Goal: Information Seeking & Learning: Learn about a topic

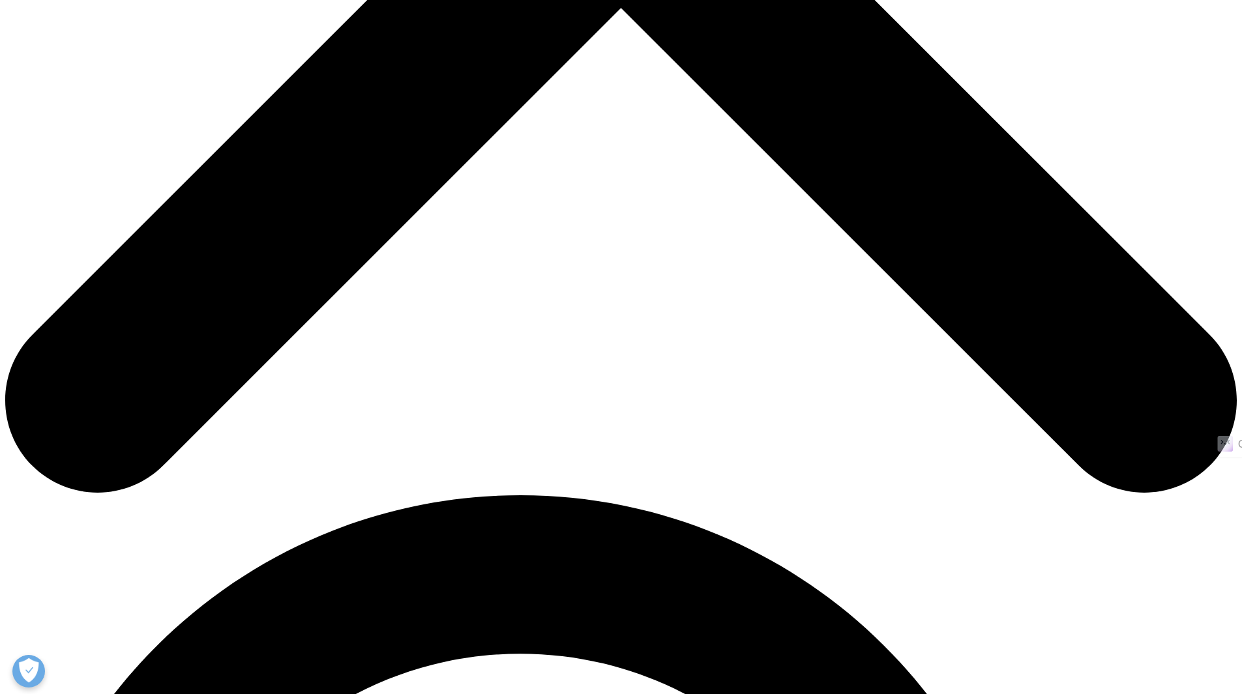
scroll to position [762, 0]
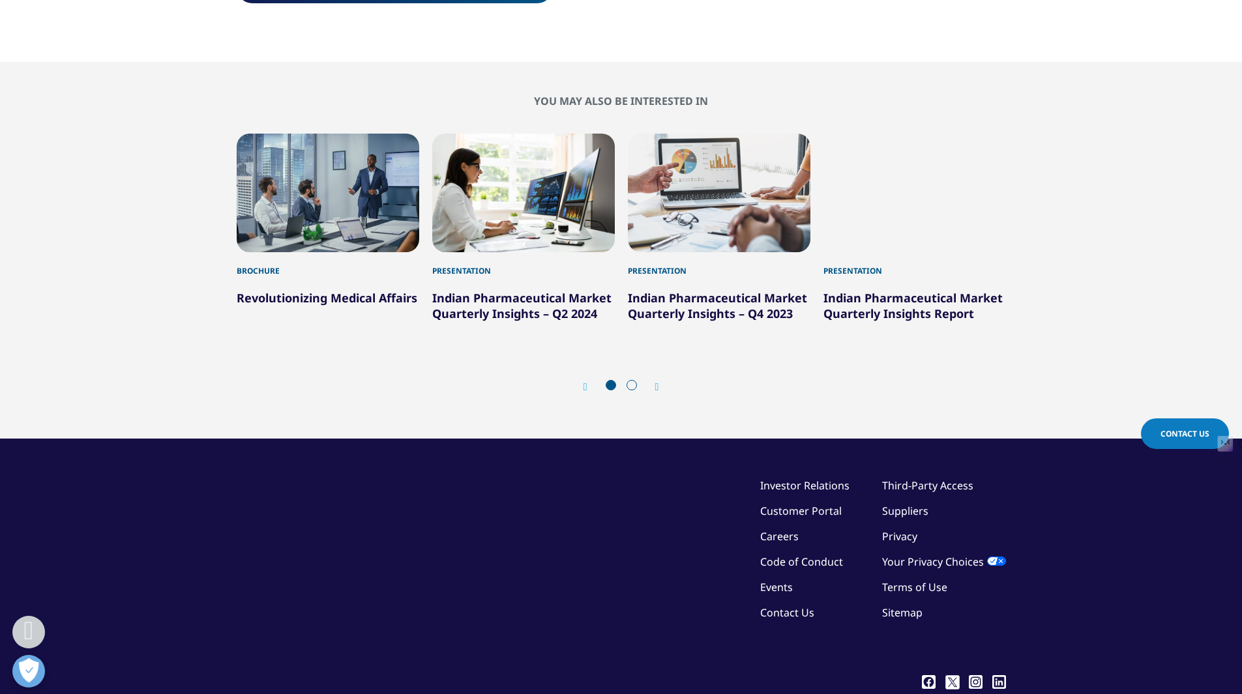
scroll to position [1508, 0]
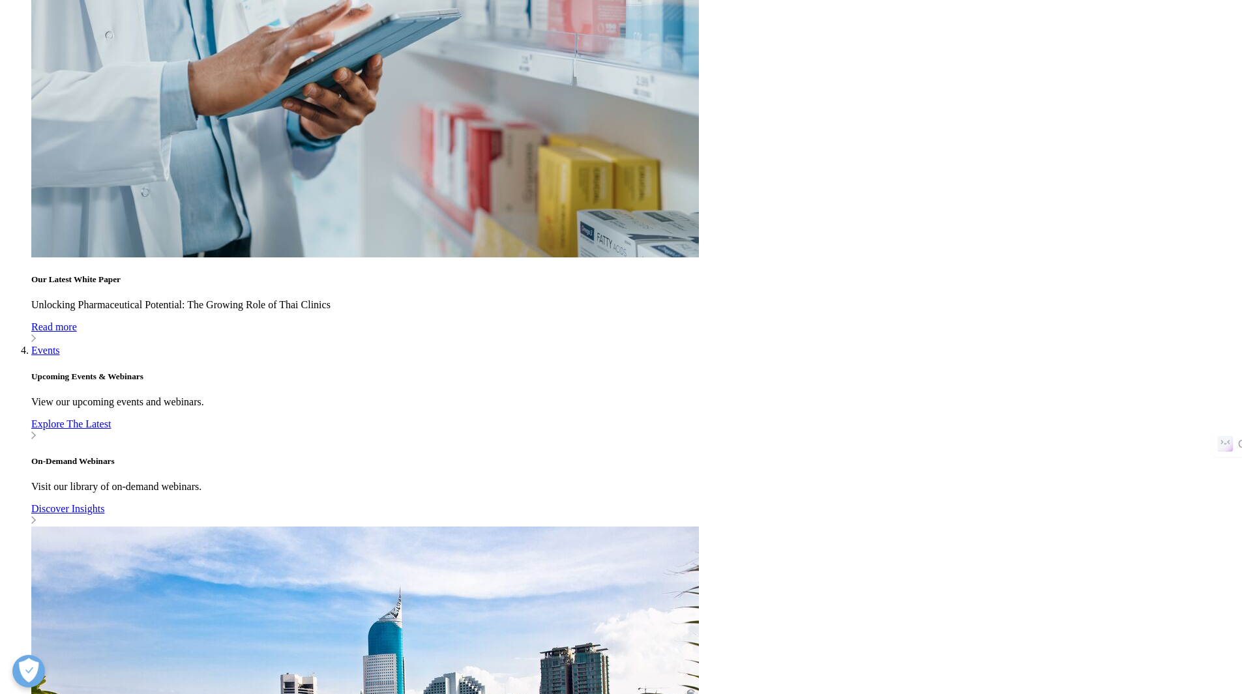
scroll to position [1567, 0]
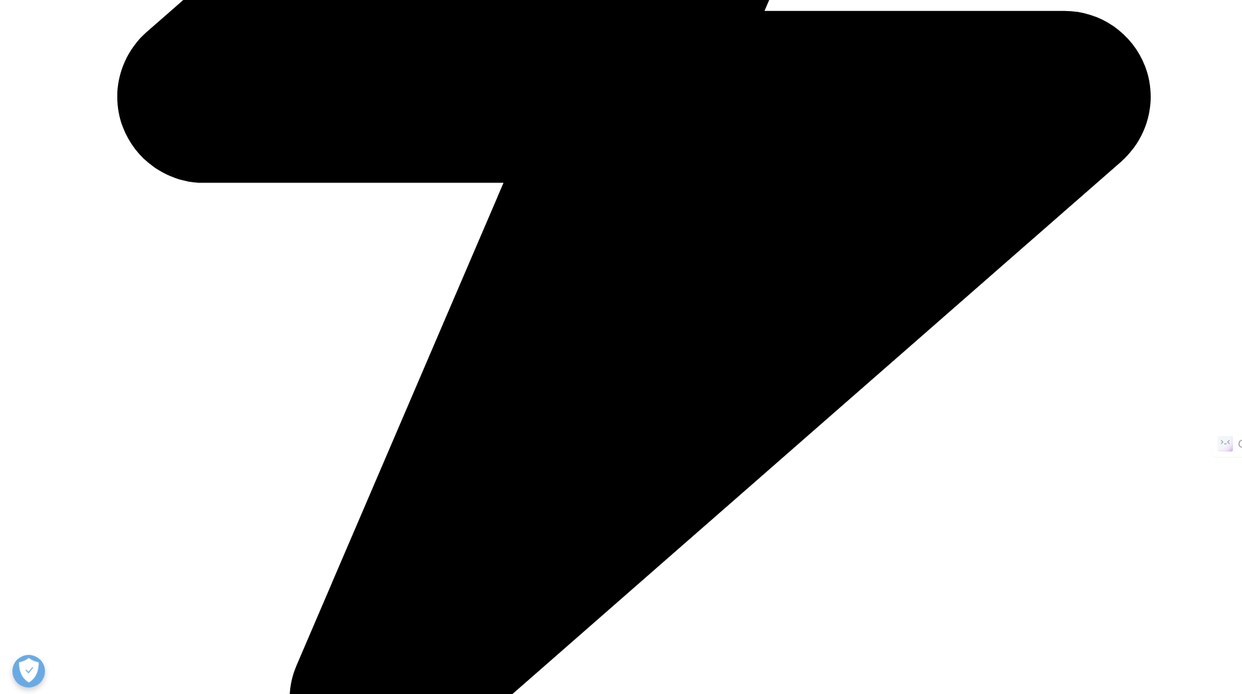
scroll to position [4958, 0]
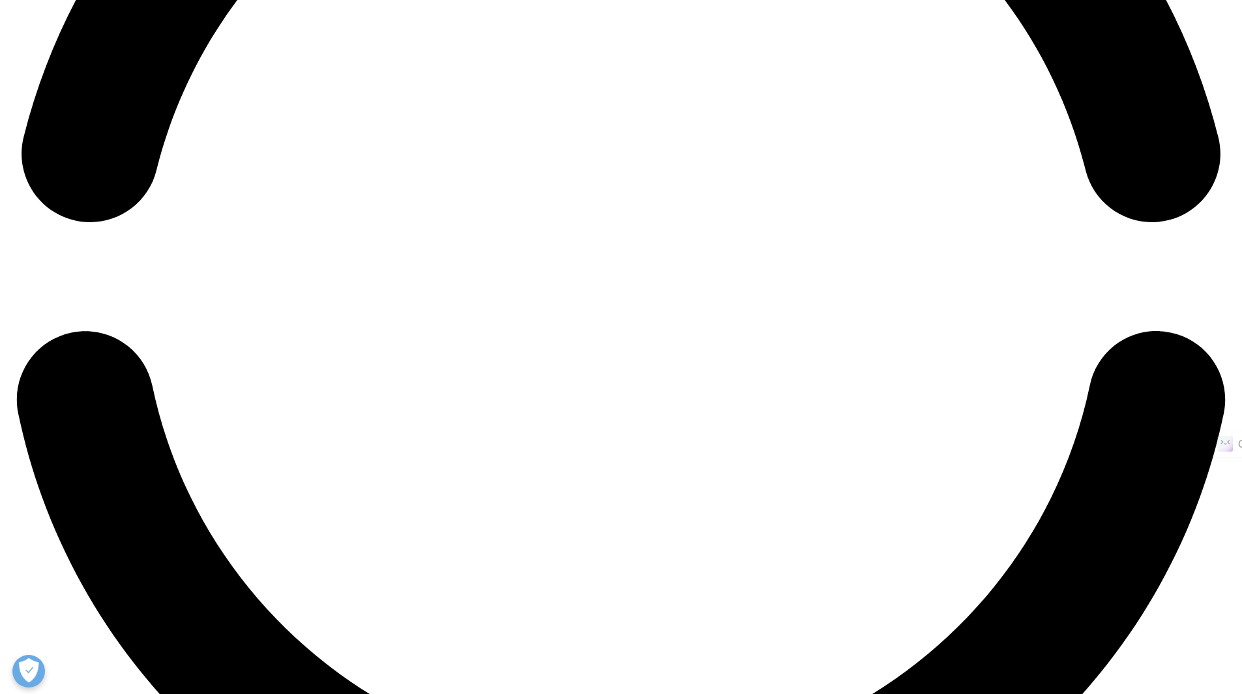
scroll to position [2849, 0]
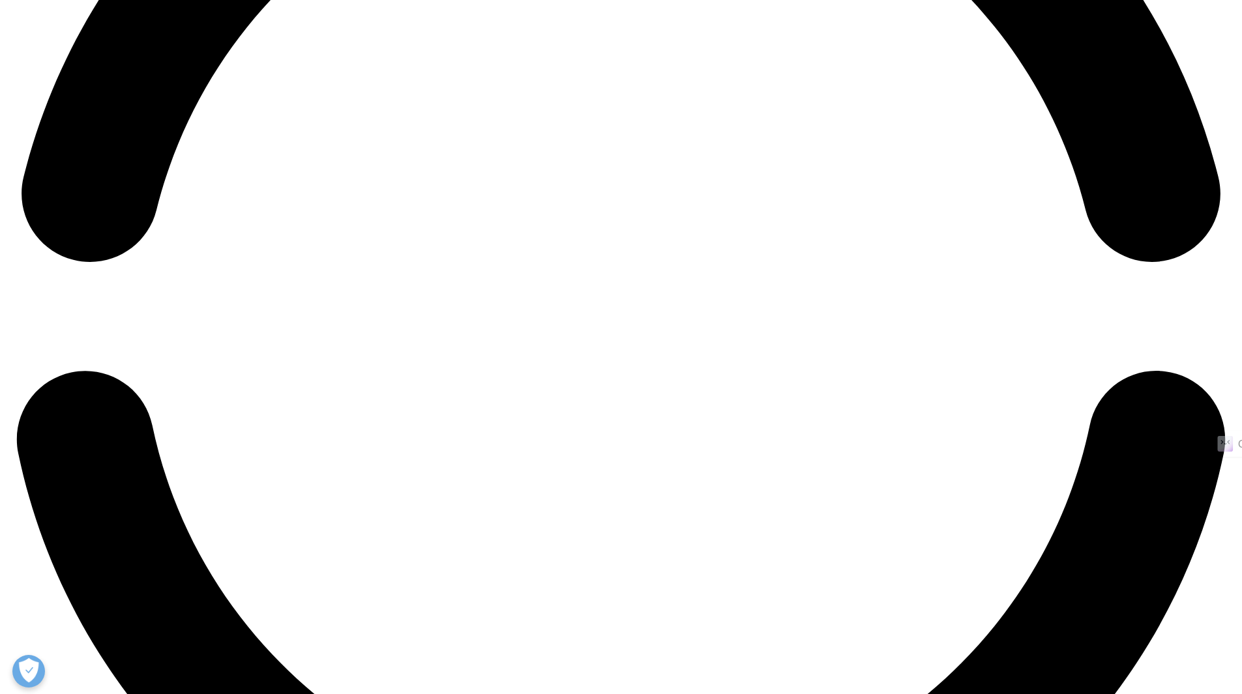
scroll to position [481, 0]
